Goal: Task Accomplishment & Management: Complete application form

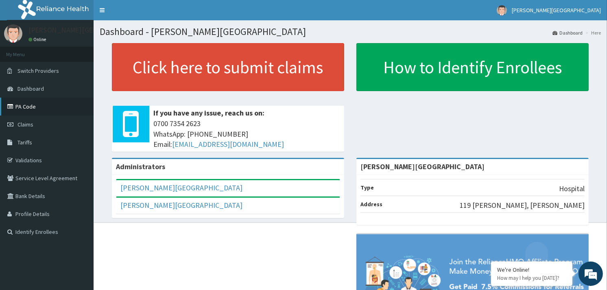
click at [26, 111] on link "PA Code" at bounding box center [47, 107] width 94 height 18
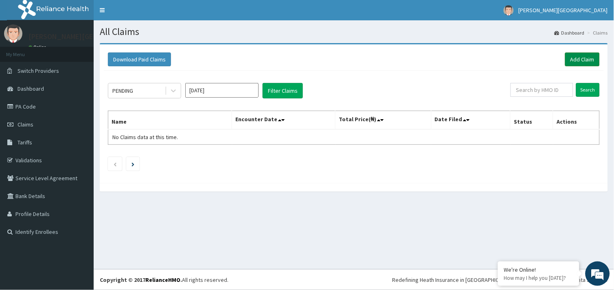
click at [577, 54] on link "Add Claim" at bounding box center [582, 60] width 35 height 14
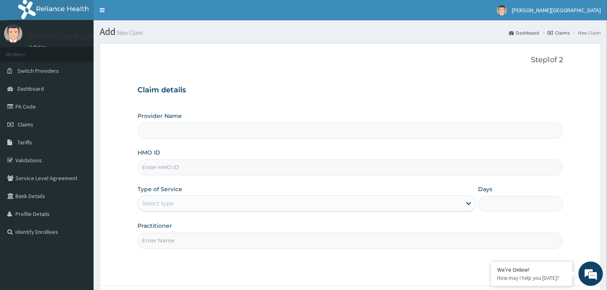
type input "[PERSON_NAME][GEOGRAPHIC_DATA]"
click at [340, 128] on input "[PERSON_NAME][GEOGRAPHIC_DATA]" at bounding box center [351, 131] width 426 height 16
click at [313, 170] on input "HMO ID" at bounding box center [351, 168] width 426 height 16
type input "CYA/10855/A"
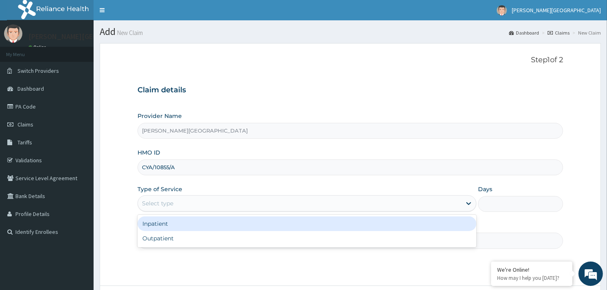
click at [235, 207] on div "Select type" at bounding box center [300, 203] width 324 height 13
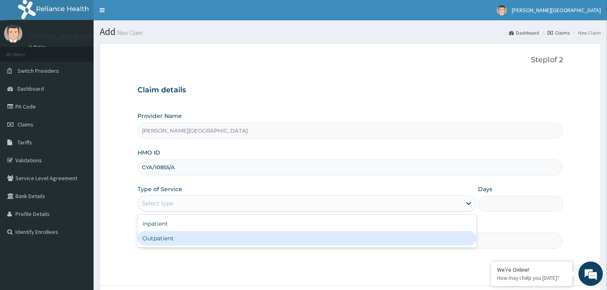
click at [220, 237] on div "Outpatient" at bounding box center [307, 238] width 339 height 15
type input "1"
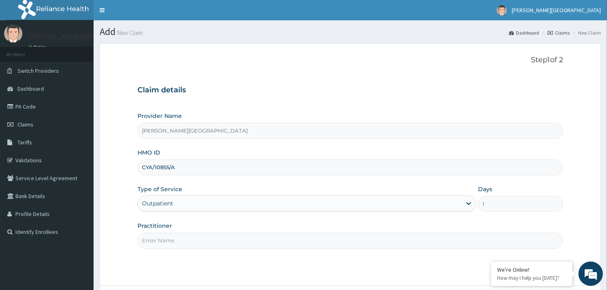
click at [220, 237] on input "Practitioner" at bounding box center [351, 241] width 426 height 16
type input "DR SOYOOLA"
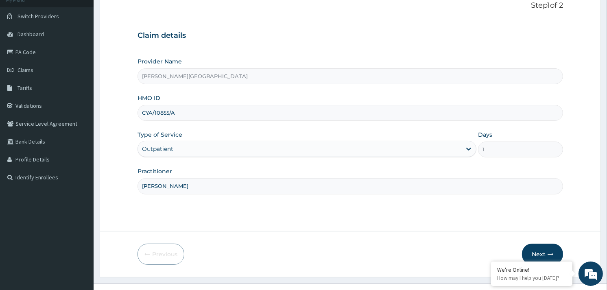
scroll to position [61, 0]
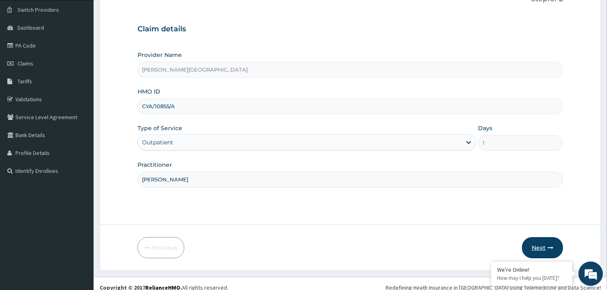
click at [552, 241] on button "Next" at bounding box center [542, 247] width 41 height 21
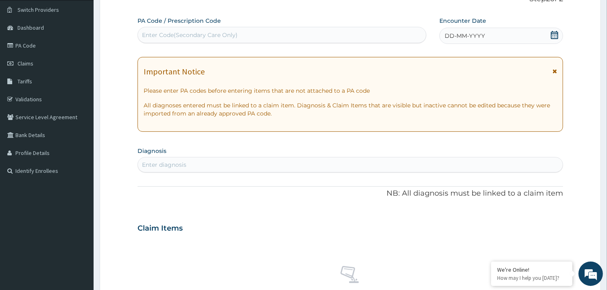
click at [342, 37] on div "Enter Code(Secondary Care Only)" at bounding box center [282, 34] width 288 height 13
paste input "PA/01ED3D"
type input "PA/01ED3D"
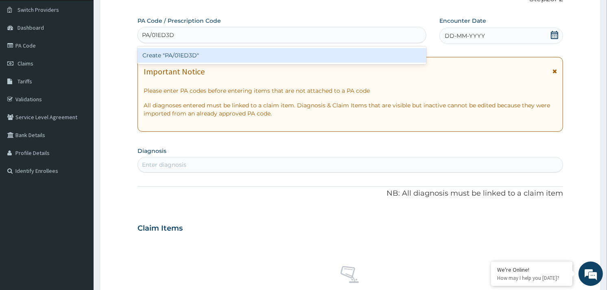
click at [300, 60] on div "Create "PA/01ED3D"" at bounding box center [282, 55] width 289 height 15
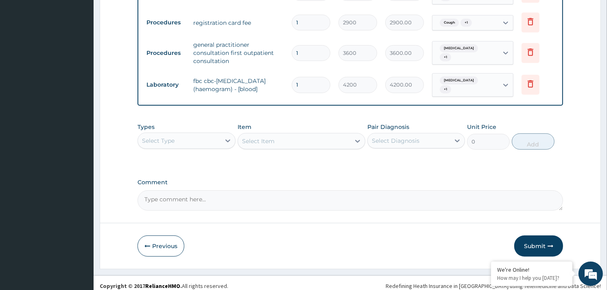
scroll to position [381, 0]
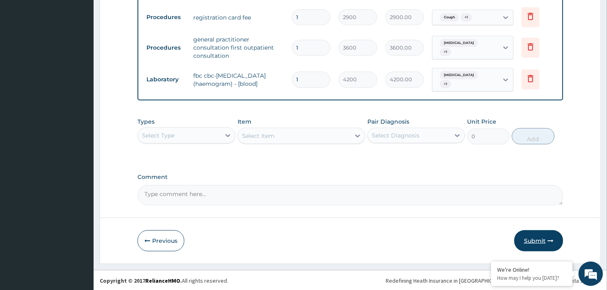
click at [534, 233] on button "Submit" at bounding box center [538, 240] width 49 height 21
